Goal: Book appointment/travel/reservation

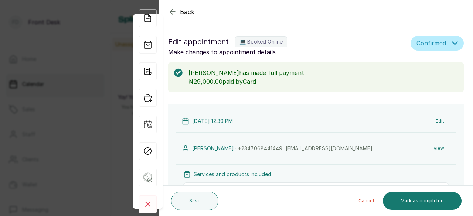
scroll to position [74, 0]
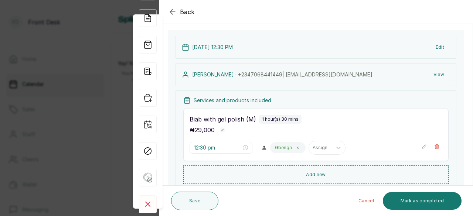
click at [173, 13] on icon "button" at bounding box center [172, 11] width 9 height 9
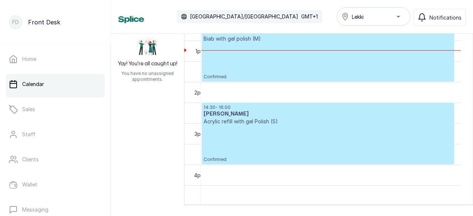
scroll to position [524, 0]
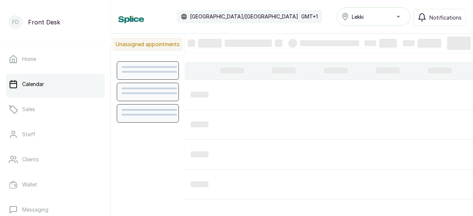
scroll to position [249, 0]
